Goal: Navigation & Orientation: Find specific page/section

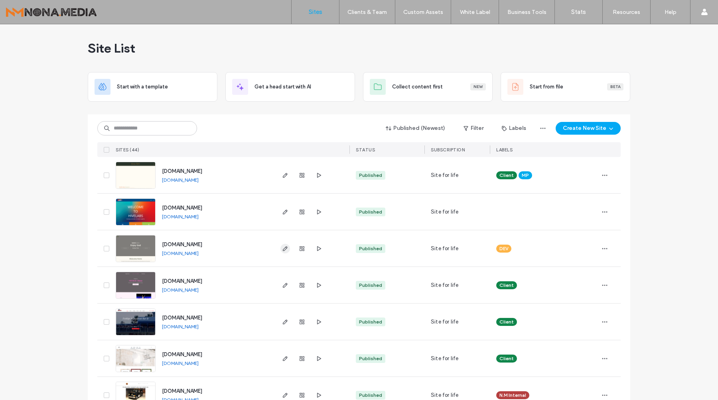
click at [283, 250] on icon "button" at bounding box center [285, 249] width 6 height 6
